Goal: Check status: Check status

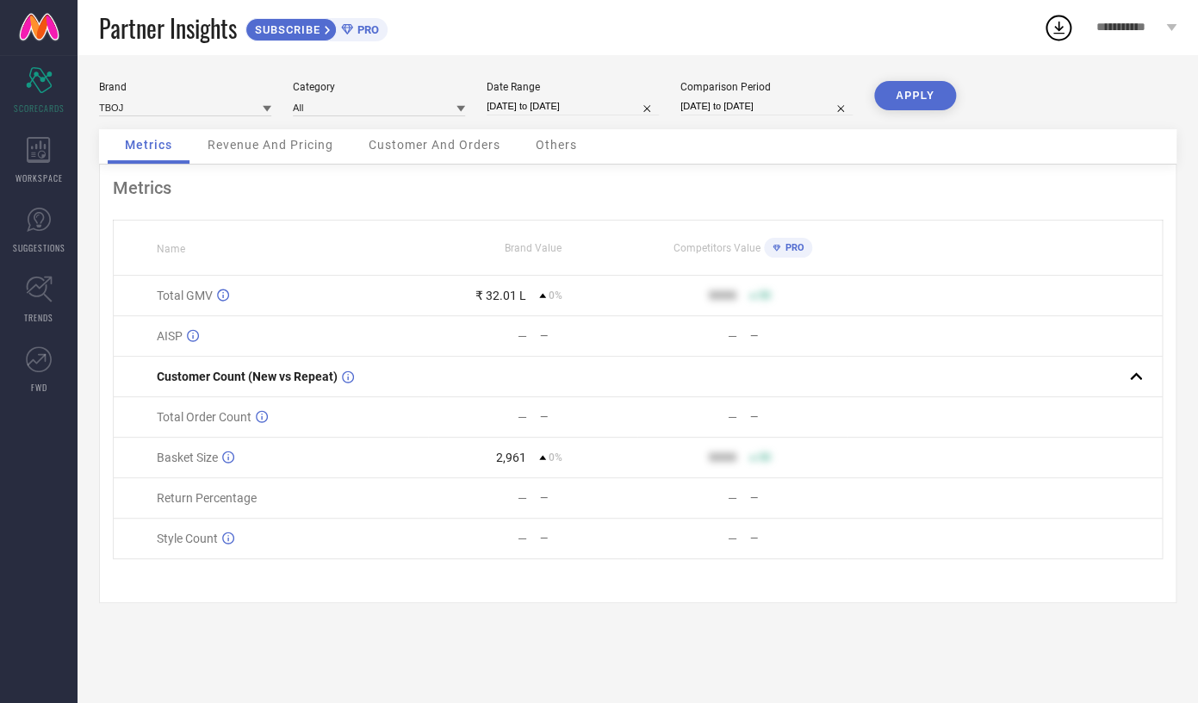
click at [556, 113] on input "[DATE] to [DATE]" at bounding box center [573, 106] width 172 height 18
select select "9"
select select "2024"
select select "10"
select select "2024"
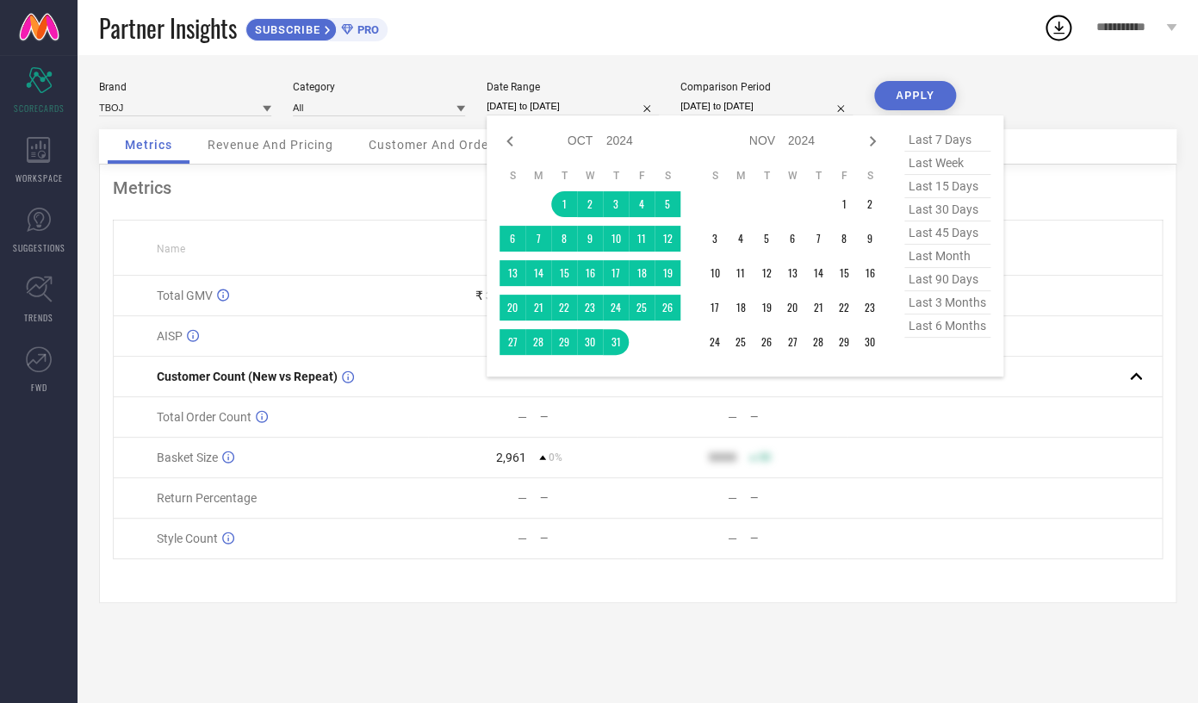
click at [400, 185] on div "Metrics" at bounding box center [638, 187] width 1050 height 21
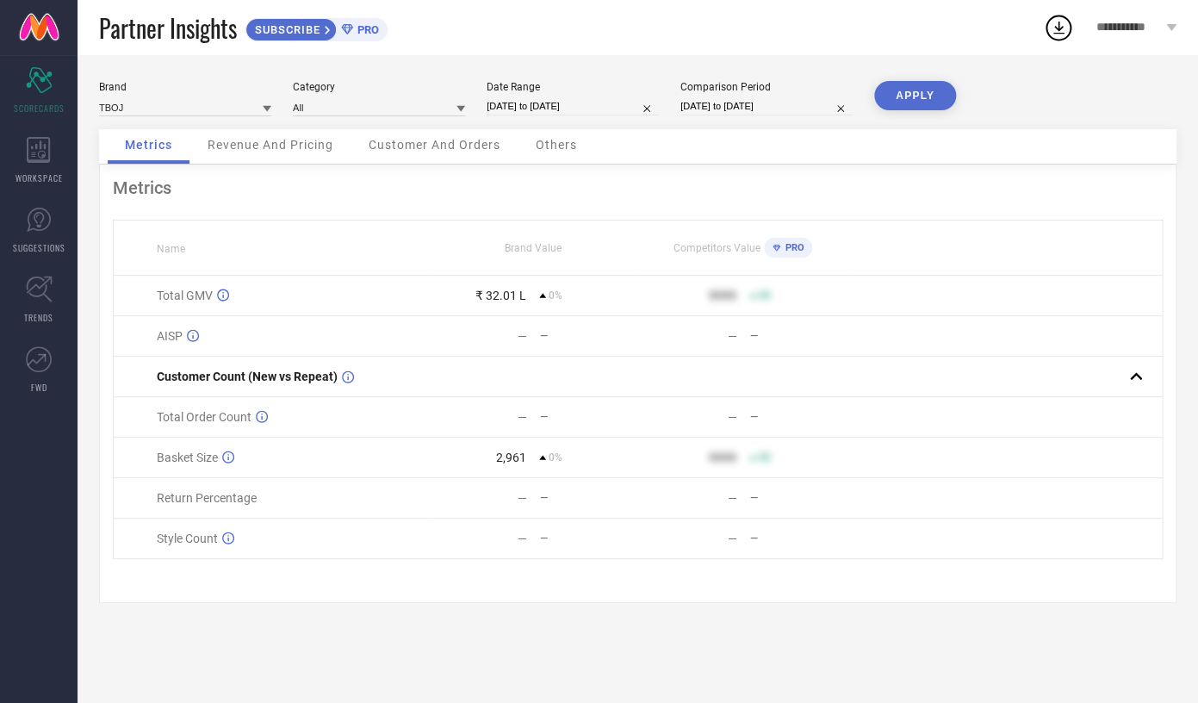
click at [508, 103] on input "[DATE] to [DATE]" at bounding box center [573, 106] width 172 height 18
select select "9"
select select "2024"
select select "10"
select select "2024"
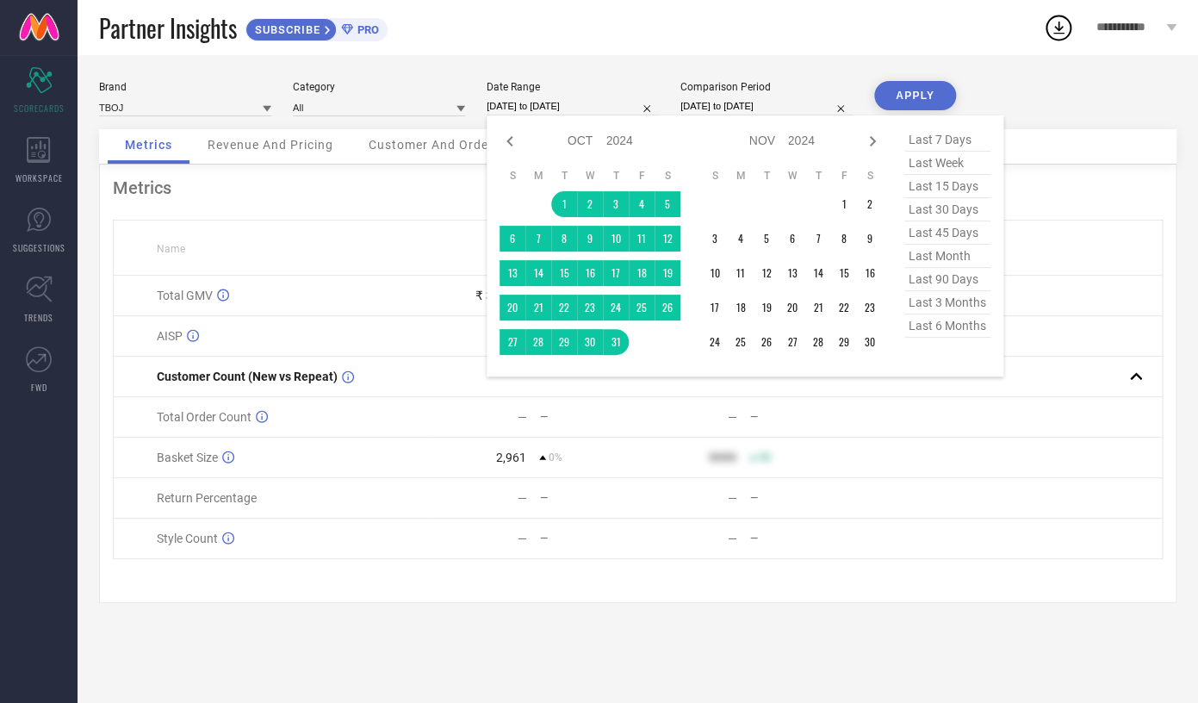
click at [347, 211] on div "Metrics Name Brand Value Competitors Value PRO Total GMV ₹ 32.01 L 0% 9999 50 A…" at bounding box center [638, 384] width 1078 height 438
